Goal: Navigation & Orientation: Find specific page/section

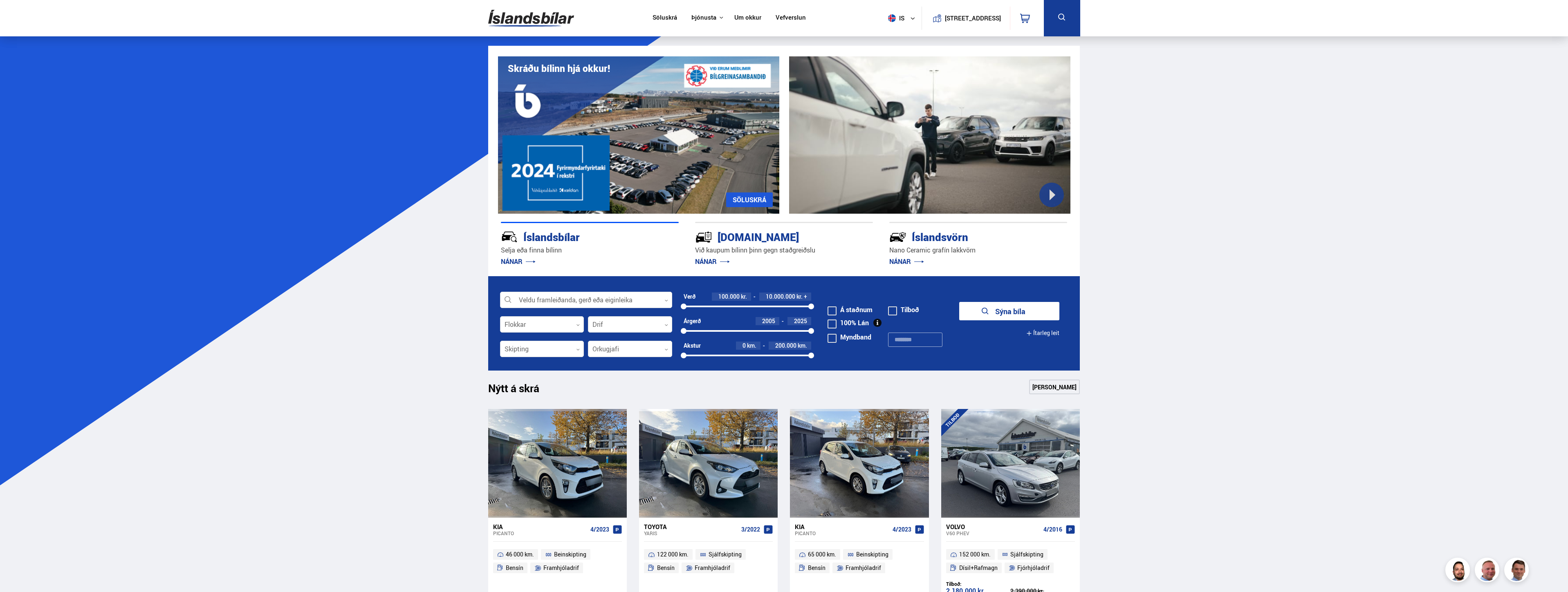
click at [751, 14] on link "Um okkur" at bounding box center [747, 18] width 27 height 9
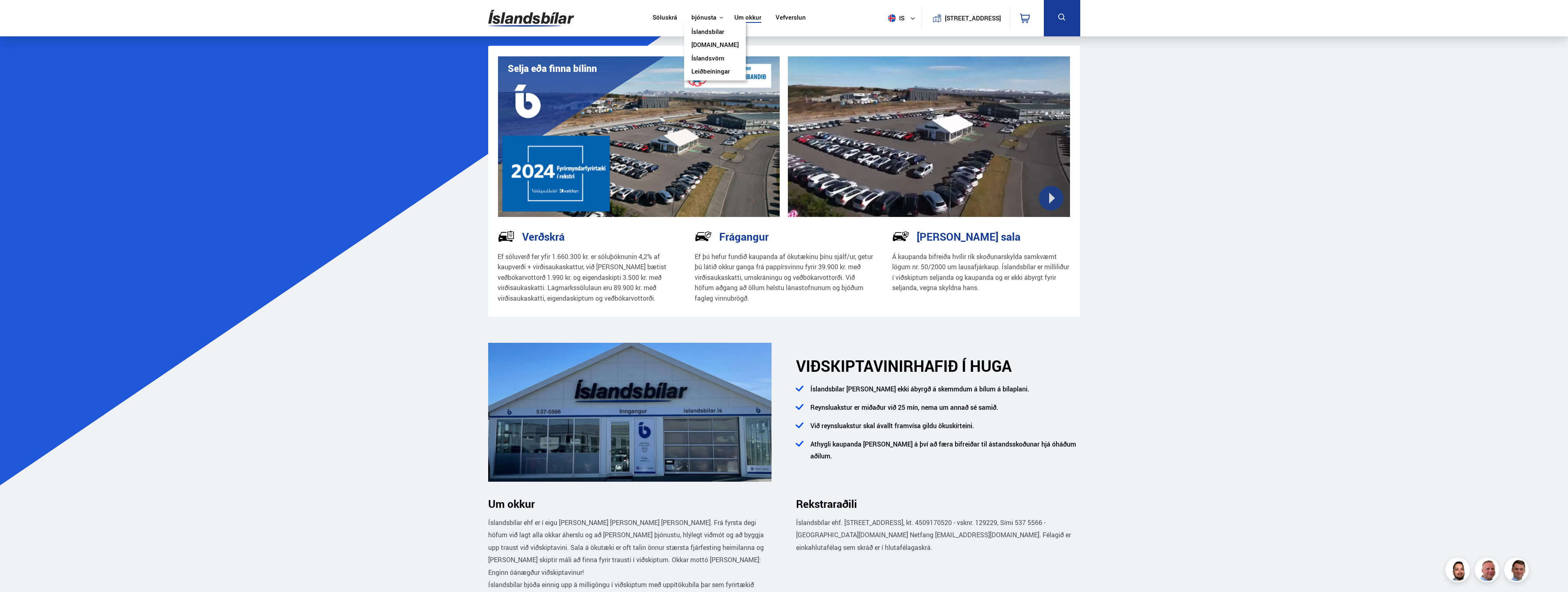
click at [697, 20] on button "Þjónusta" at bounding box center [704, 18] width 25 height 8
click at [698, 28] on link "Íslandsbílar" at bounding box center [708, 32] width 33 height 9
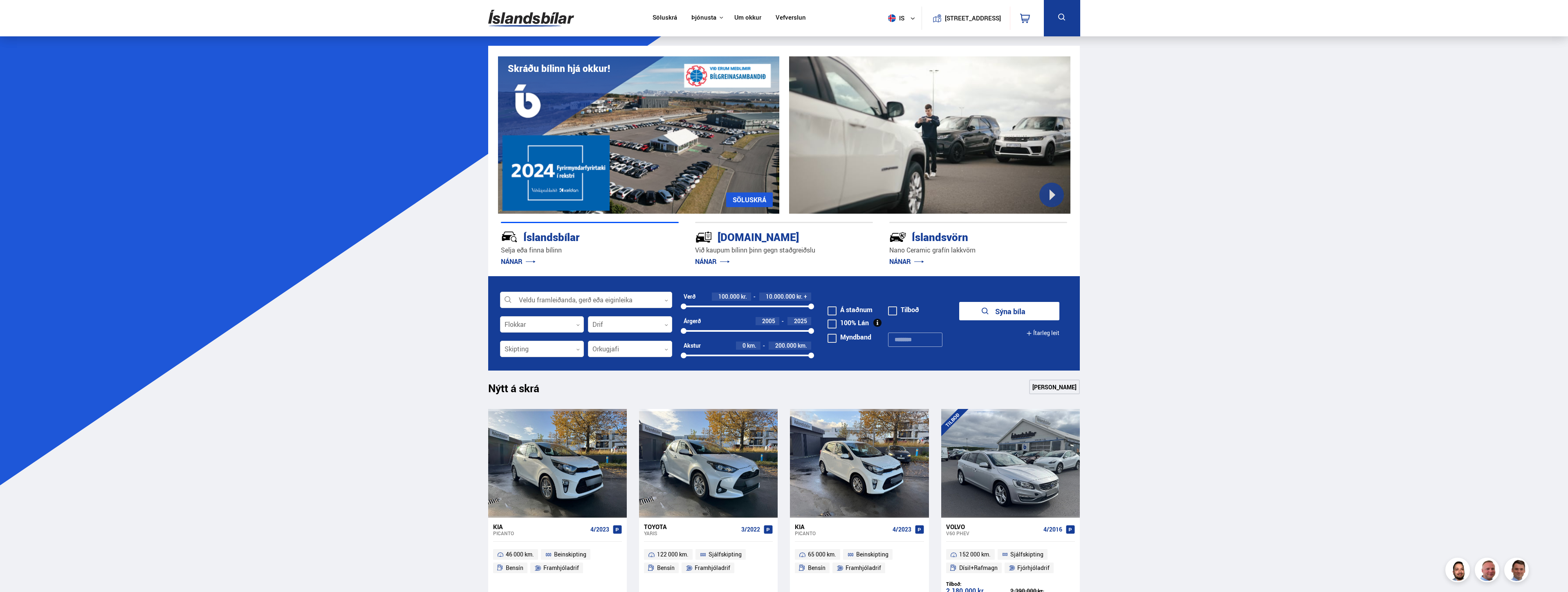
click at [645, 18] on div "Söluskrá" at bounding box center [665, 18] width 39 height 9
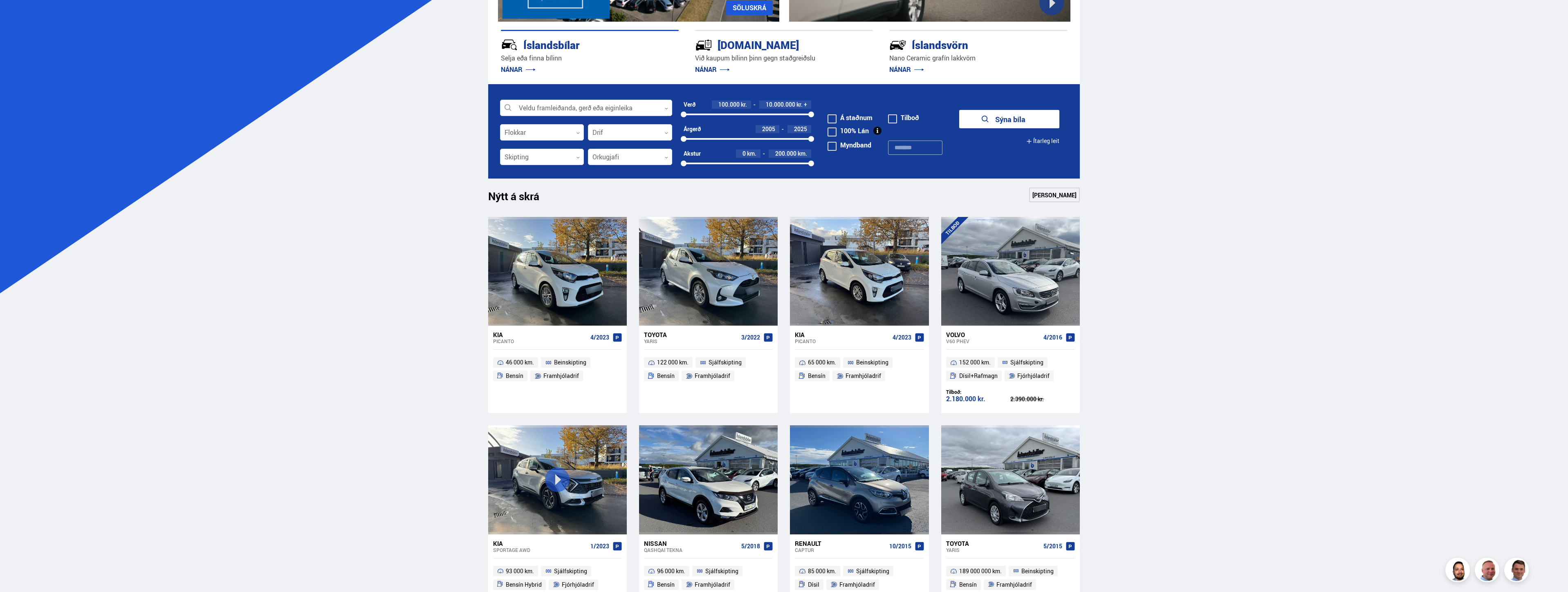
scroll to position [41, 0]
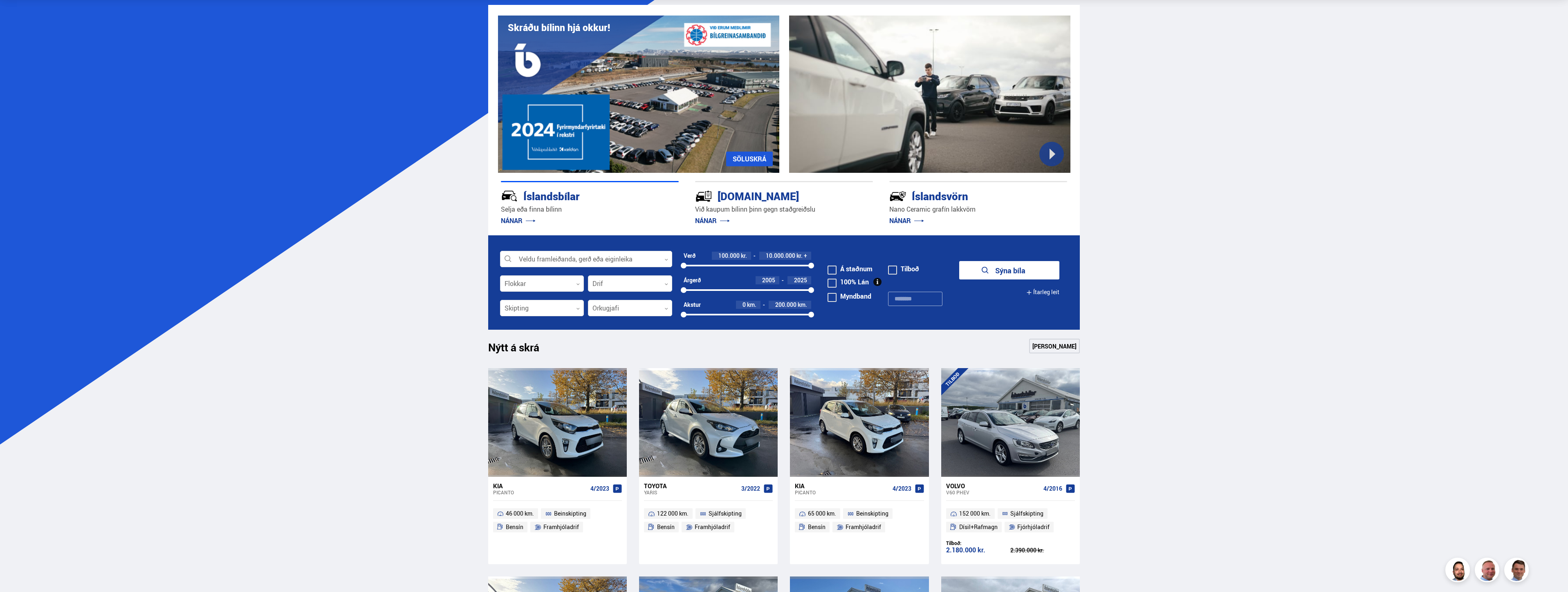
click at [526, 249] on form "Veldu framleiðanda, gerð eða eiginleika 0 Flokkar 0 Drif 0 Verð 100.000 kr. 10.…" at bounding box center [784, 282] width 592 height 94
click at [528, 254] on div at bounding box center [586, 259] width 172 height 16
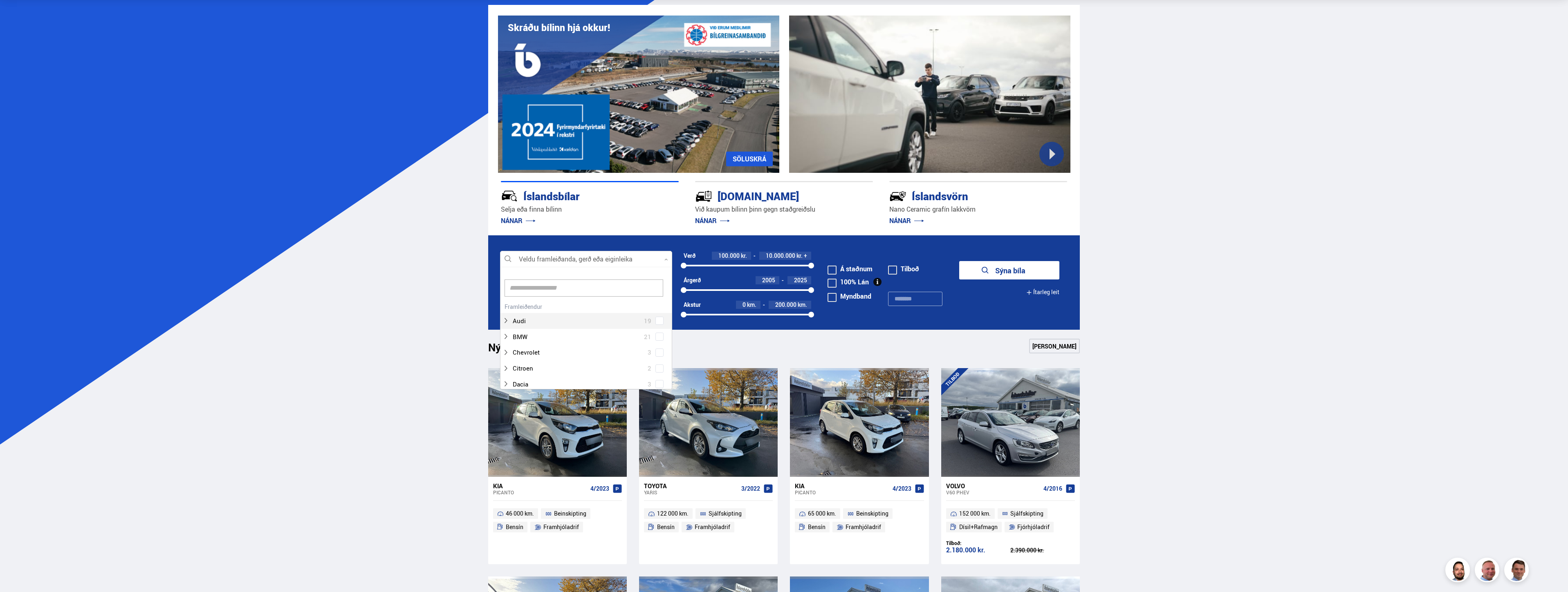
scroll to position [122, 170]
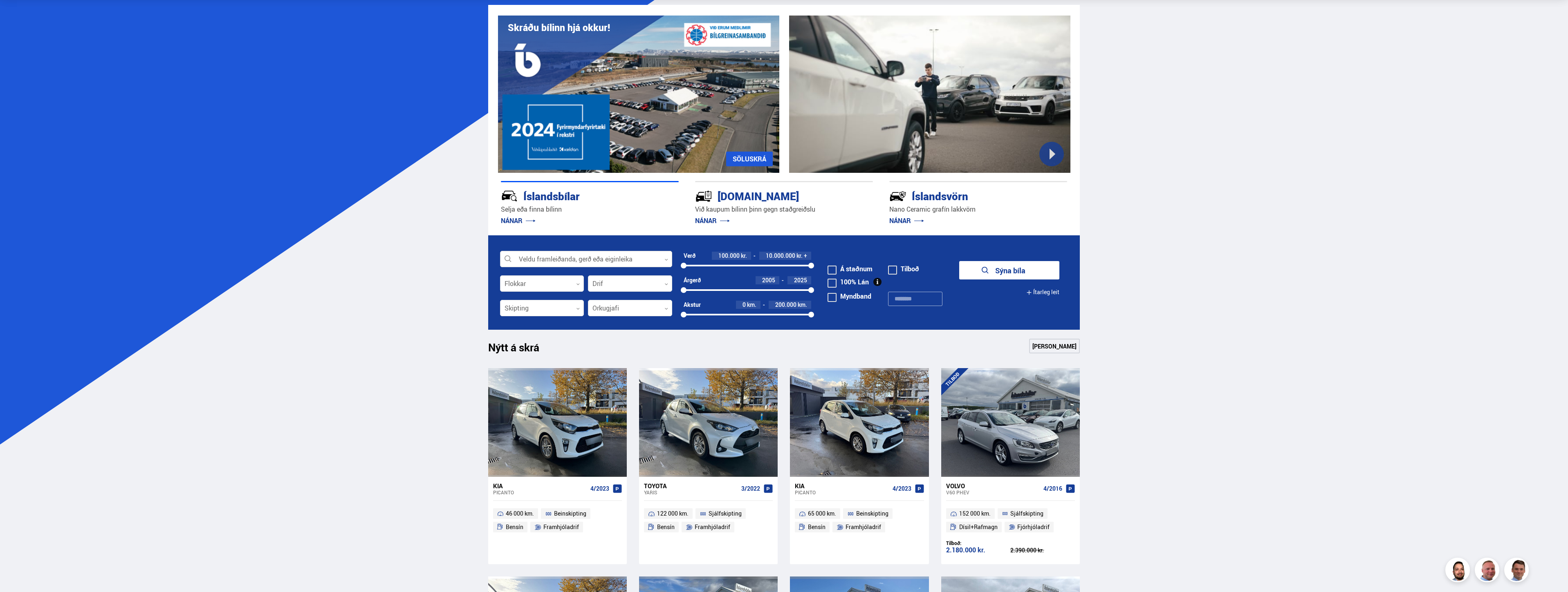
click at [539, 256] on div at bounding box center [586, 259] width 172 height 16
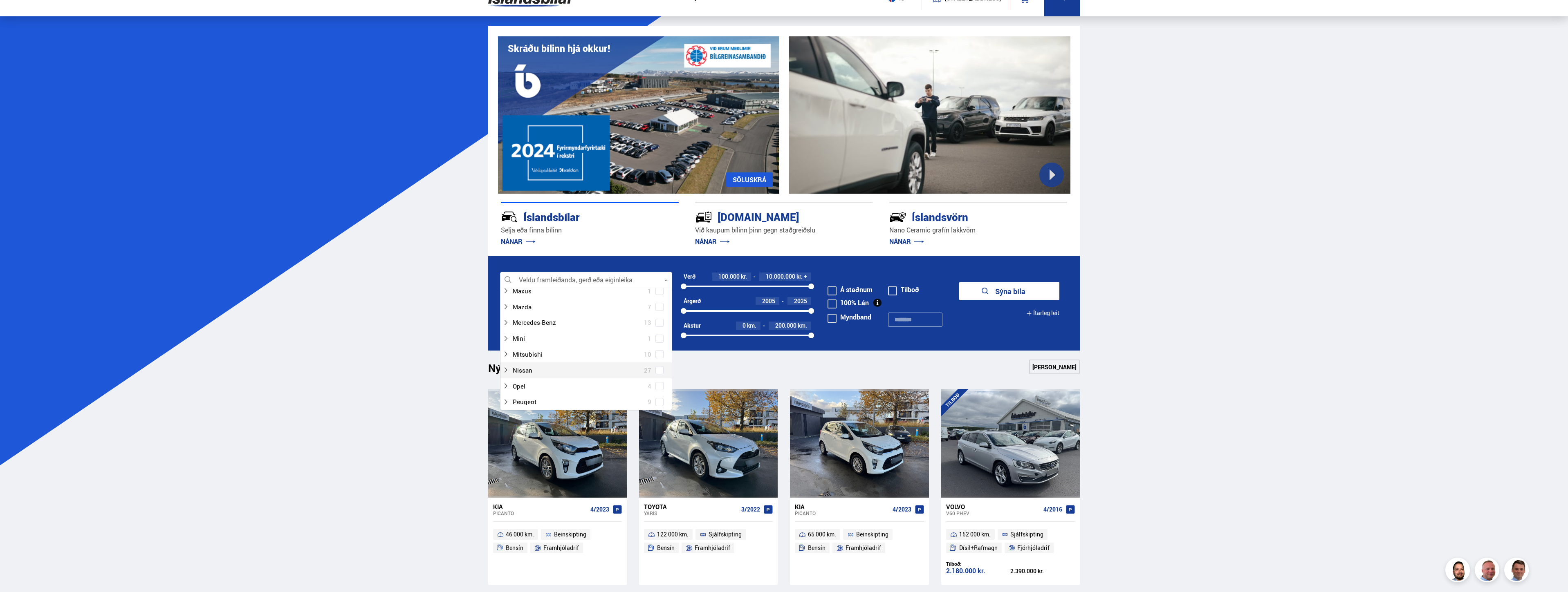
scroll to position [0, 0]
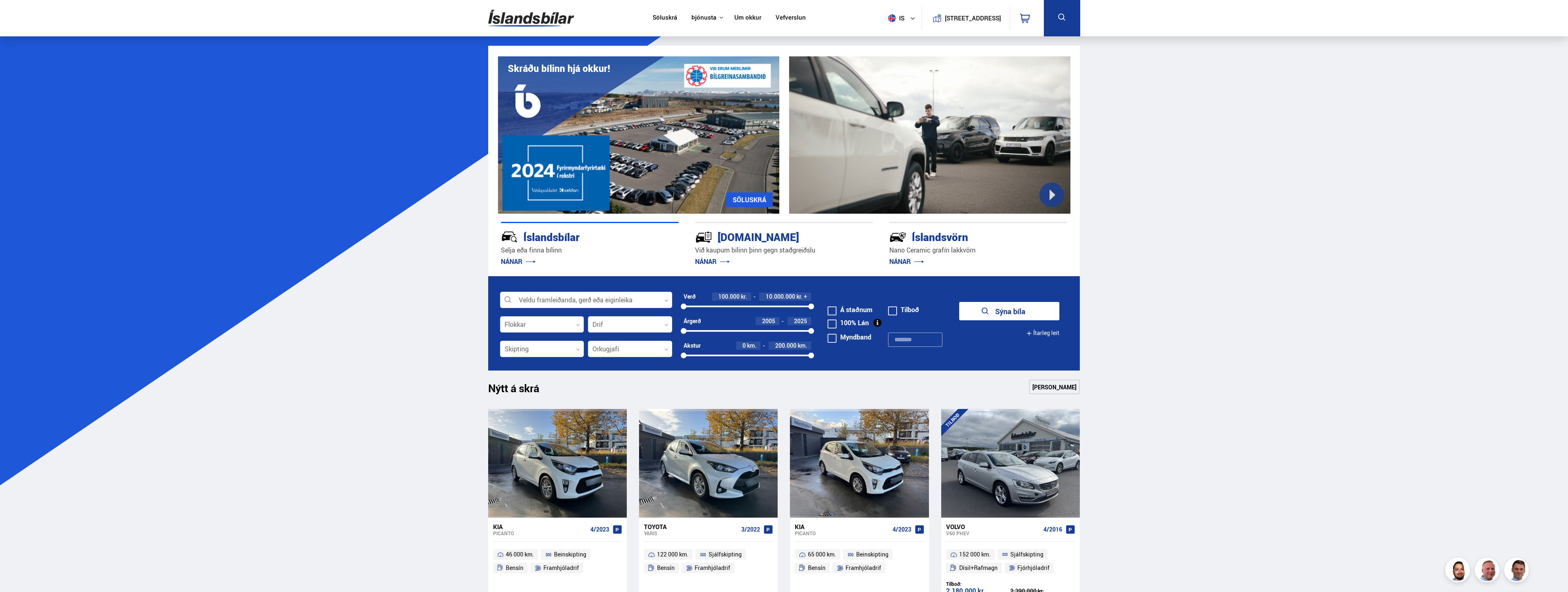
click at [542, 319] on div at bounding box center [542, 325] width 84 height 16
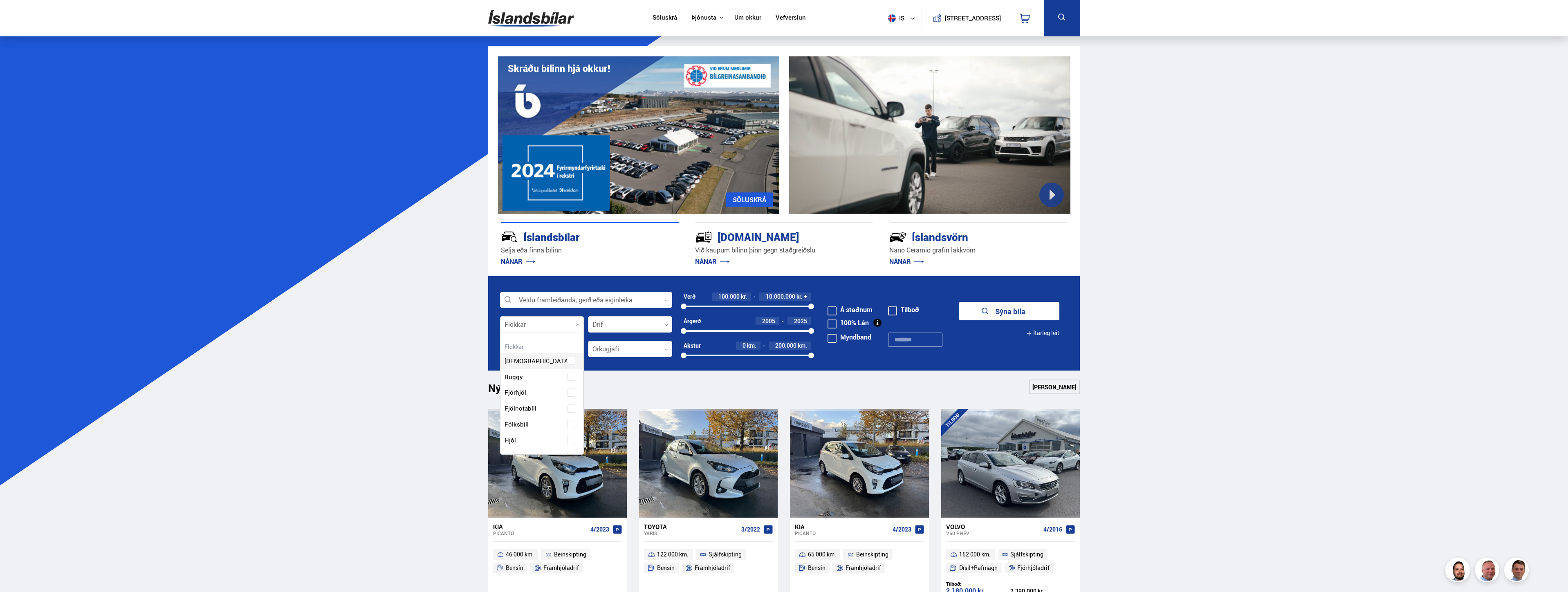
scroll to position [122, 81]
click at [547, 299] on div at bounding box center [586, 300] width 172 height 16
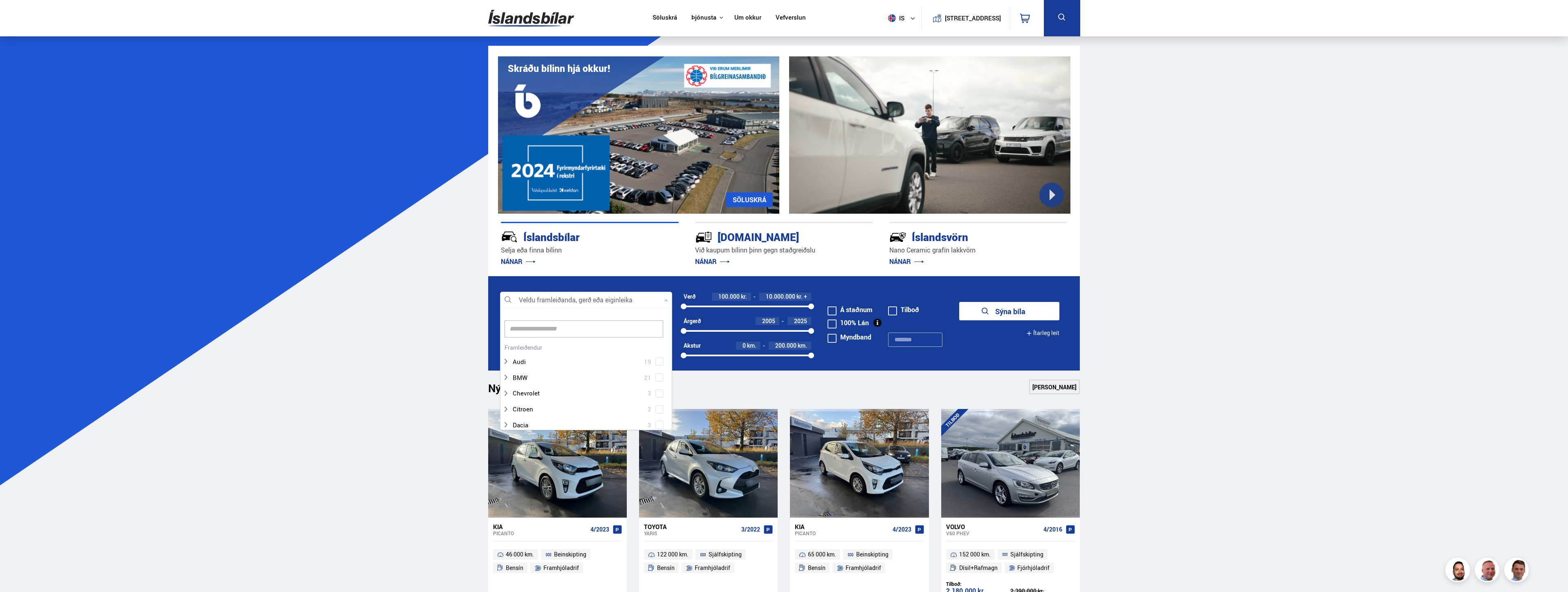
scroll to position [122, 170]
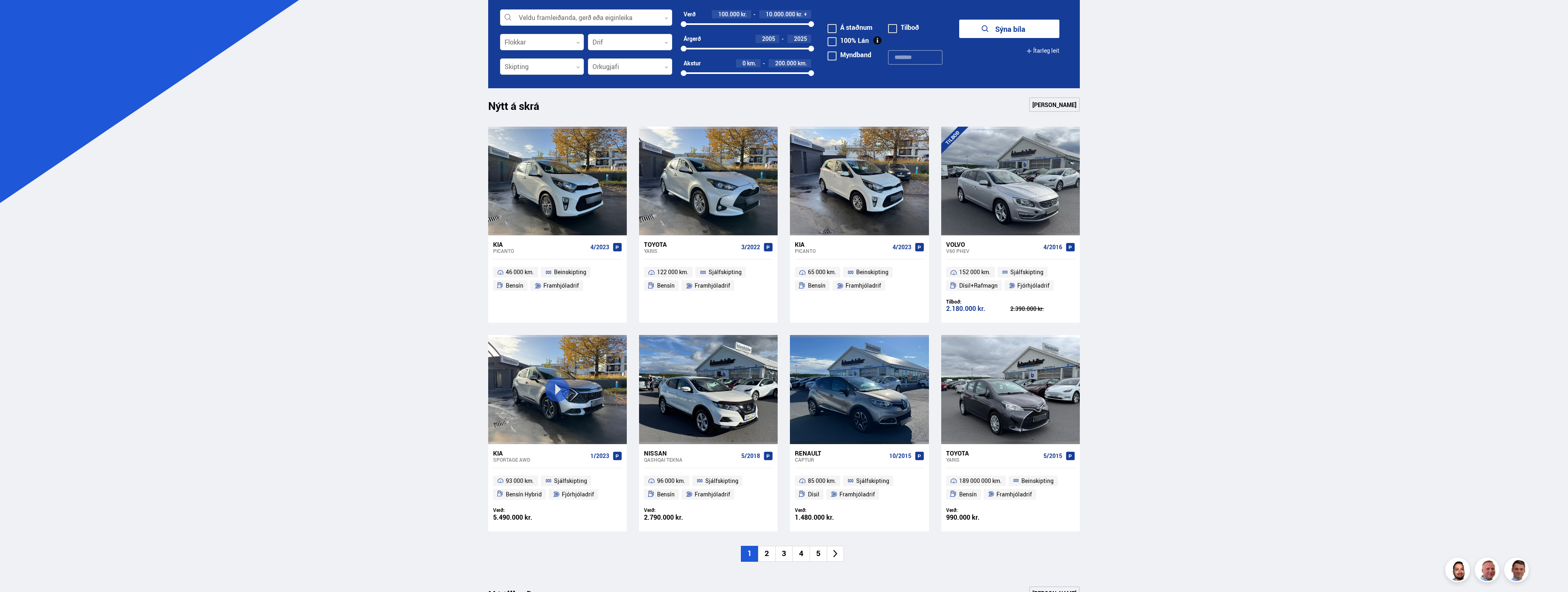
scroll to position [286, 0]
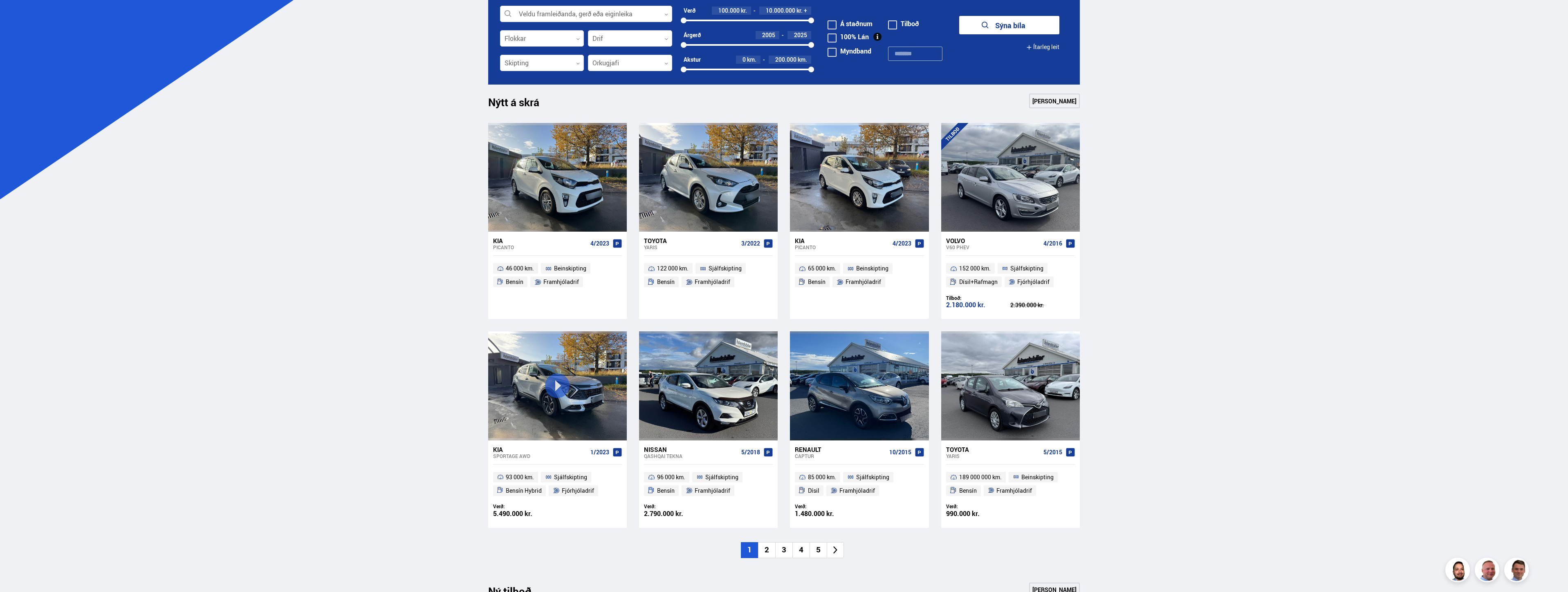
click at [444, 362] on div "Söluskrá Þjónusta Íslandsbílar [DOMAIN_NAME] Íslandsvörn Leiðbeiningar Um okkur…" at bounding box center [784, 535] width 1568 height 1642
